Goal: Information Seeking & Learning: Learn about a topic

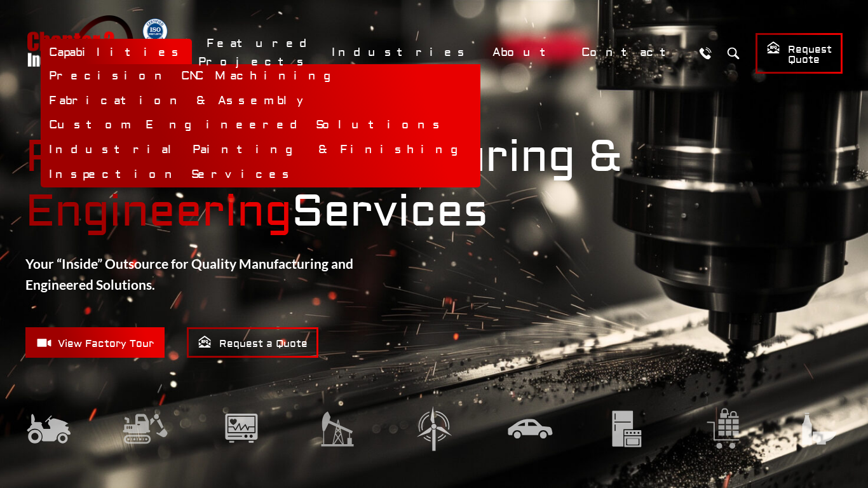
click at [192, 52] on link "Capabilities" at bounding box center [116, 52] width 151 height 27
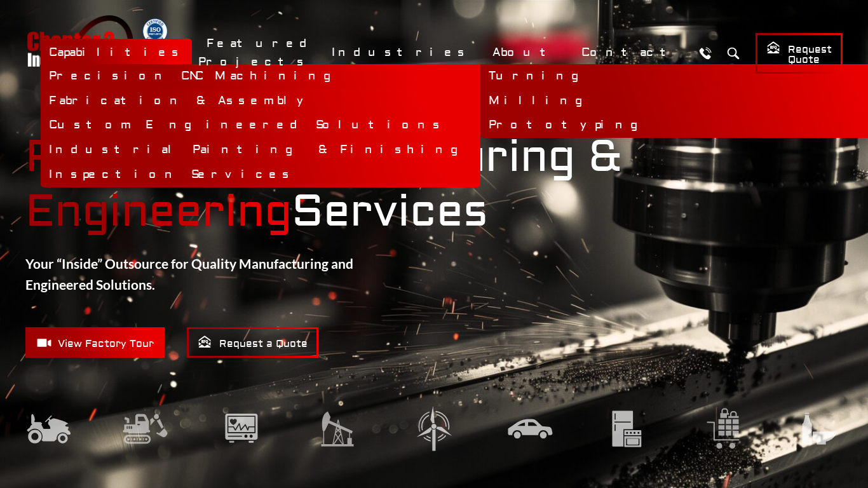
click at [322, 76] on link "Precision CNC Machining" at bounding box center [261, 76] width 440 height 25
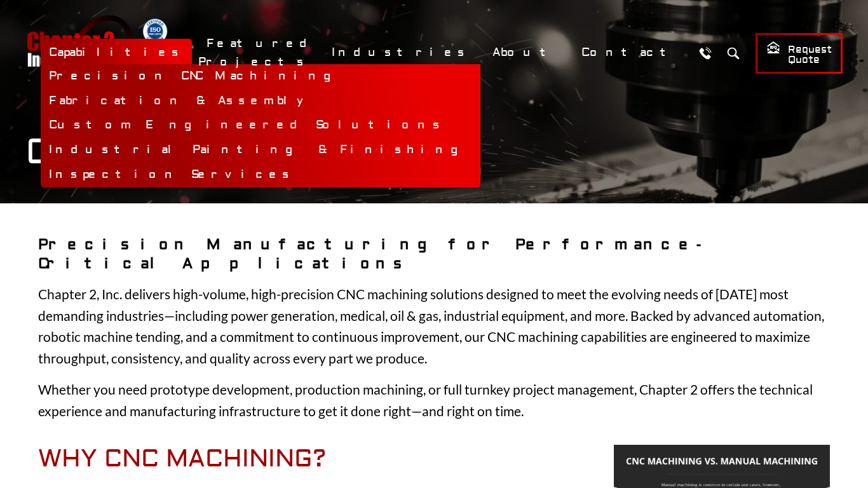
click at [192, 52] on link "Capabilities" at bounding box center [116, 52] width 151 height 27
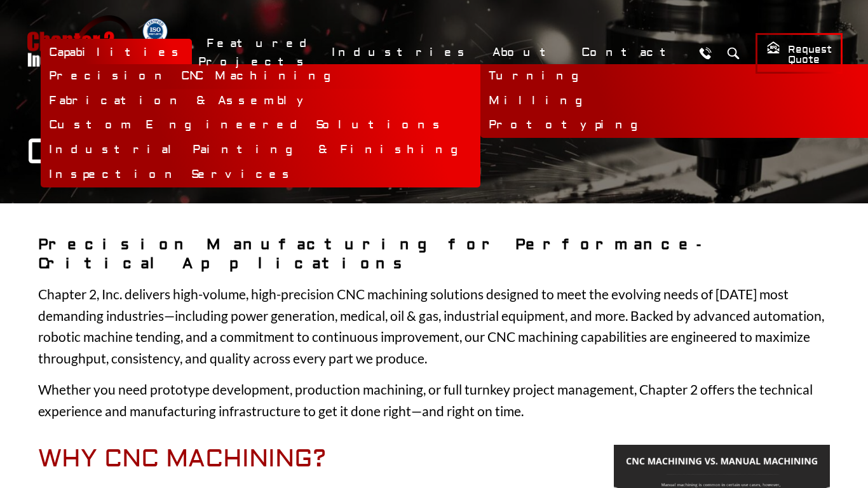
click at [322, 76] on link "Precision CNC Machining" at bounding box center [261, 76] width 440 height 25
